Goal: Book appointment/travel/reservation

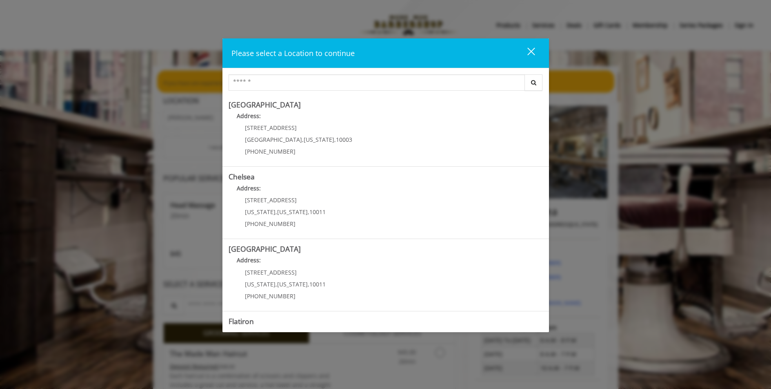
click at [533, 51] on div "close" at bounding box center [526, 53] width 16 height 12
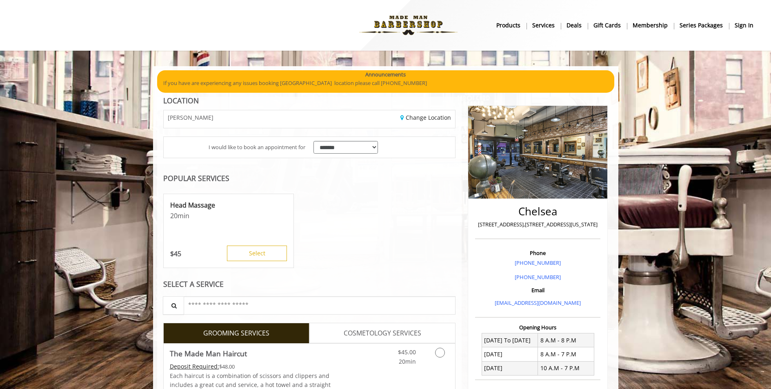
click at [745, 24] on b "sign in" at bounding box center [744, 25] width 19 height 9
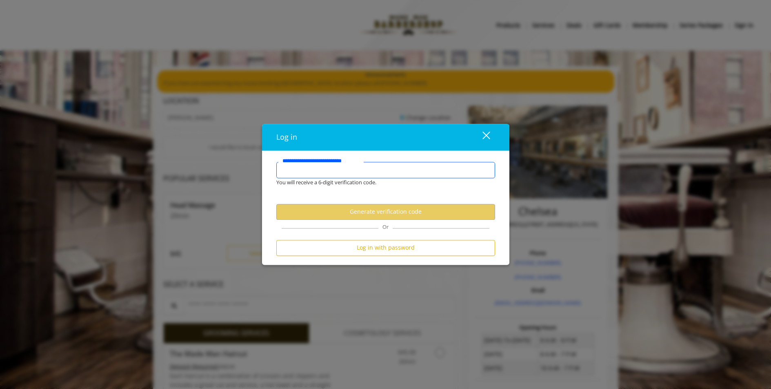
click at [411, 173] on input "**********" at bounding box center [385, 170] width 219 height 16
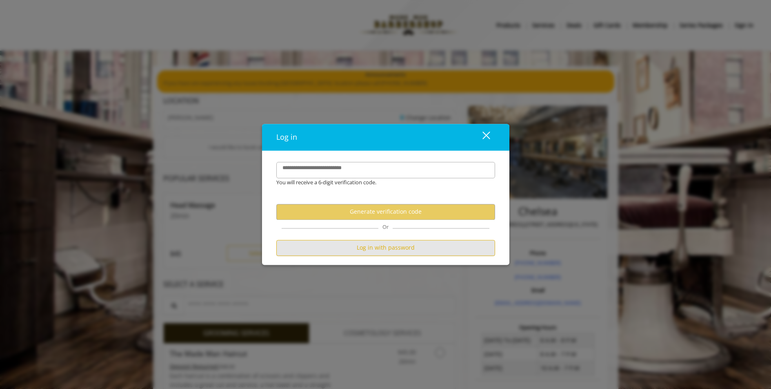
click at [397, 248] on button "Log in with password" at bounding box center [385, 248] width 219 height 16
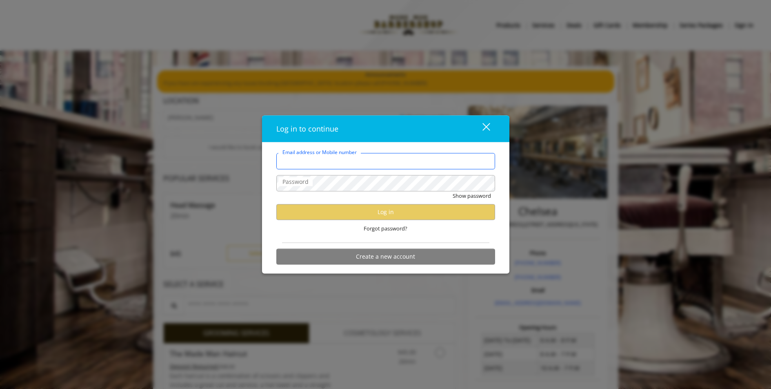
type input "**********"
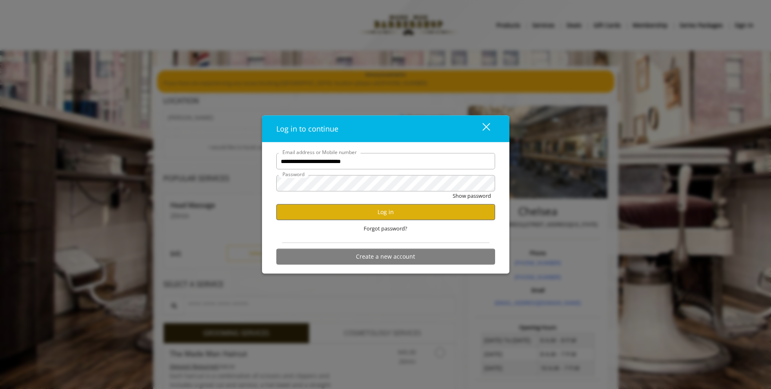
click at [383, 212] on button "Log in" at bounding box center [385, 212] width 219 height 16
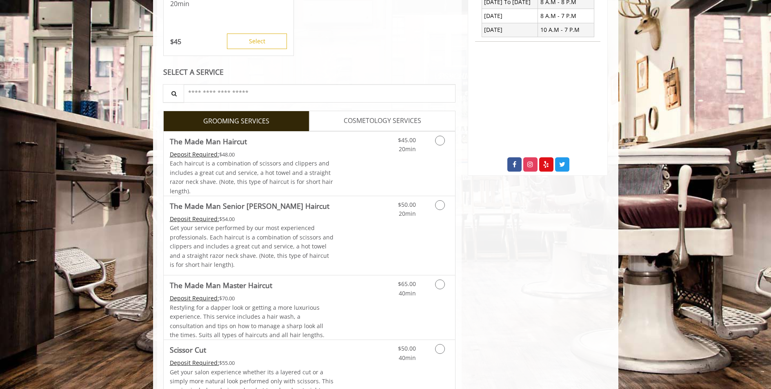
scroll to position [342, 0]
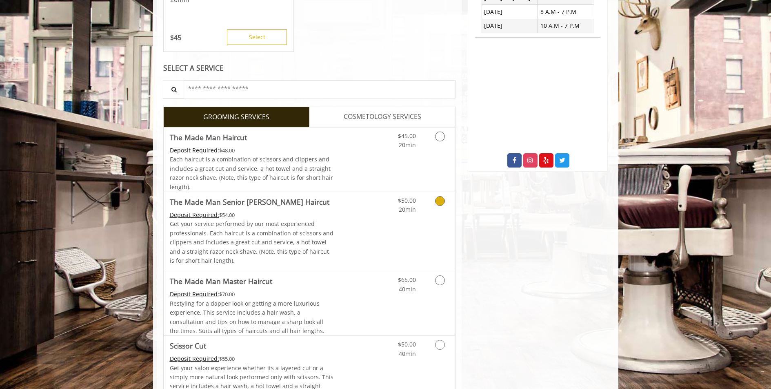
click at [440, 206] on icon "Grooming services" at bounding box center [440, 201] width 10 height 10
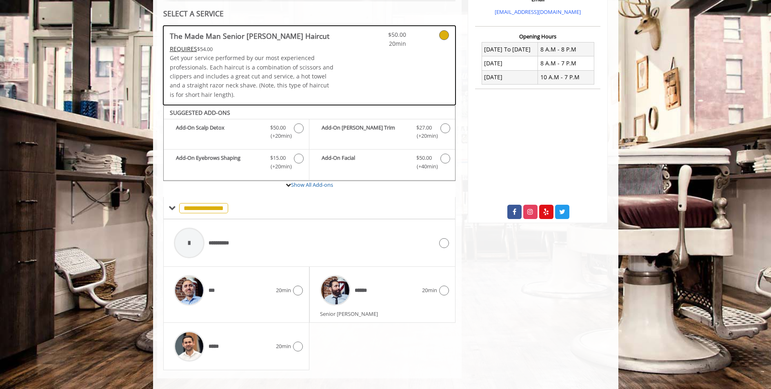
scroll to position [301, 0]
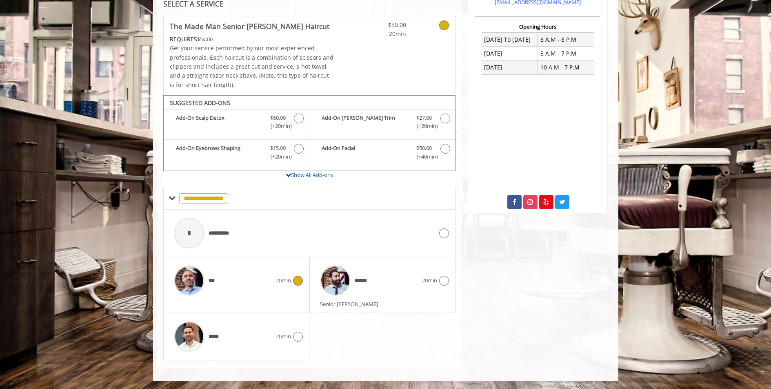
click at [297, 280] on icon at bounding box center [298, 281] width 10 height 10
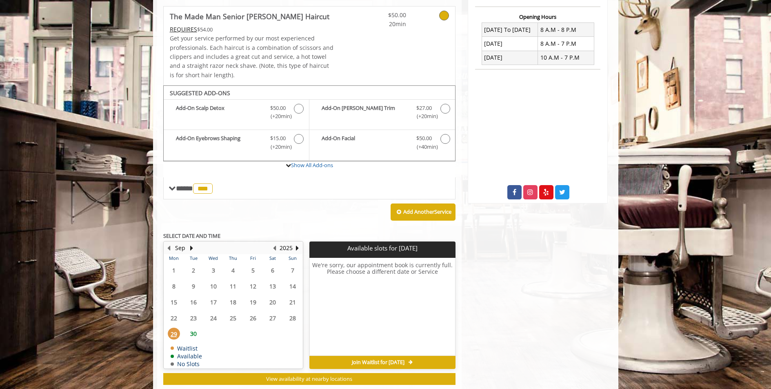
scroll to position [330, 0]
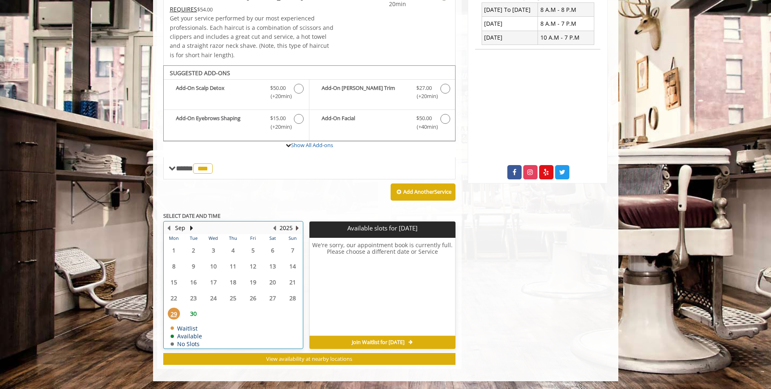
click at [297, 227] on button "Next Year" at bounding box center [297, 227] width 7 height 9
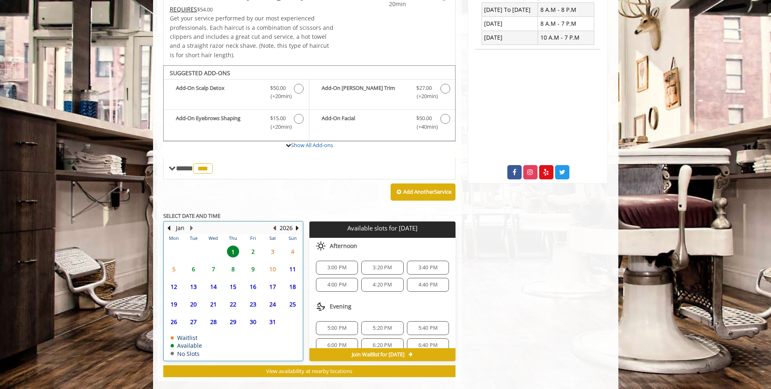
click at [276, 230] on button "Previous Year" at bounding box center [275, 227] width 7 height 9
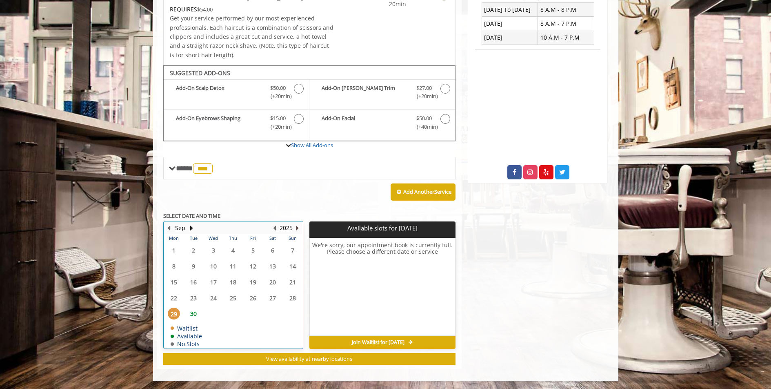
click at [297, 229] on button "Next Year" at bounding box center [297, 227] width 7 height 9
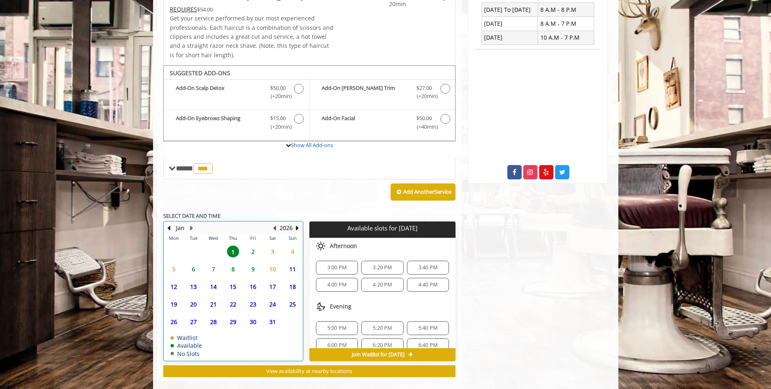
click at [276, 229] on button "Previous Year" at bounding box center [275, 227] width 7 height 9
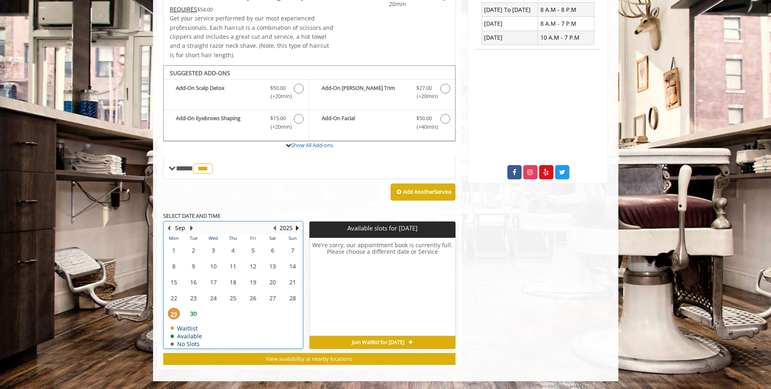
click at [191, 229] on button "Next Month" at bounding box center [192, 227] width 7 height 9
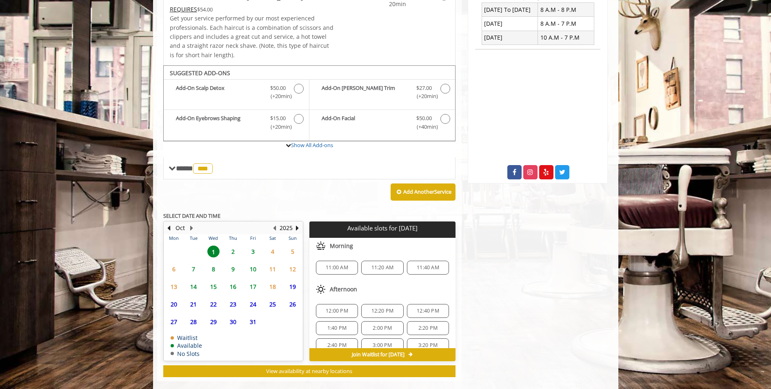
click at [232, 250] on span "2" at bounding box center [233, 251] width 12 height 12
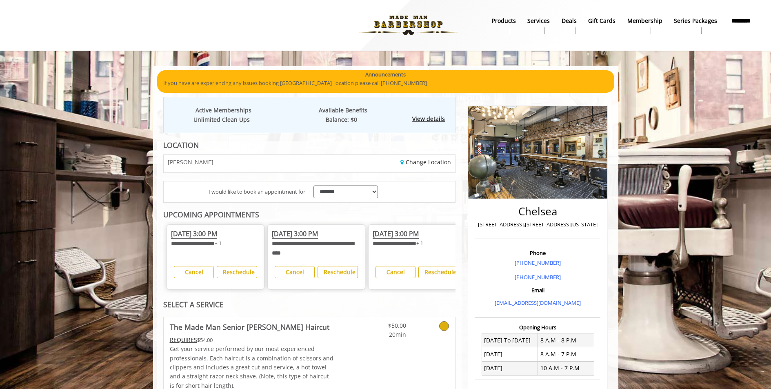
scroll to position [0, 0]
